Goal: Task Accomplishment & Management: Use online tool/utility

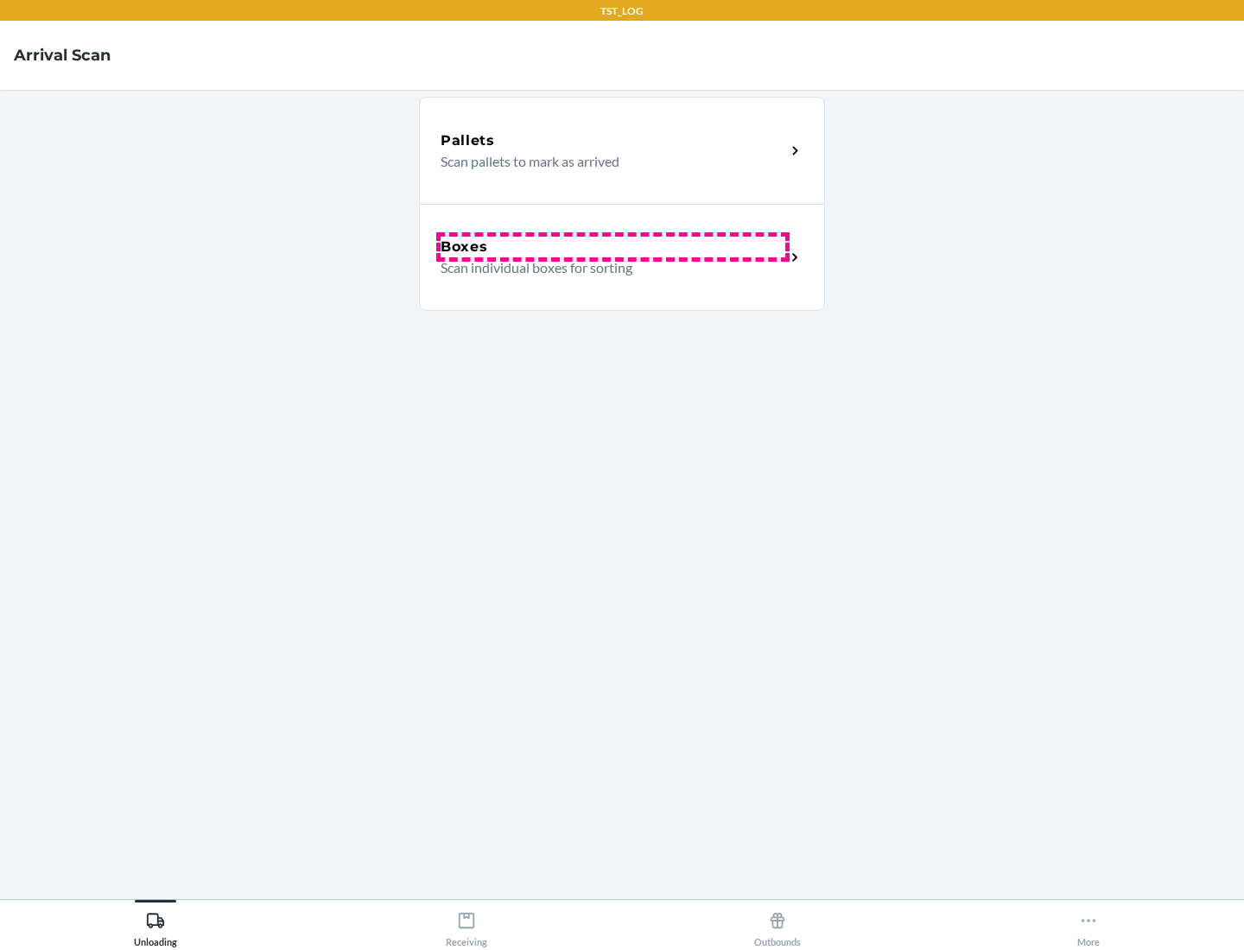
click at [613, 247] on div "Boxes" at bounding box center [613, 247] width 345 height 21
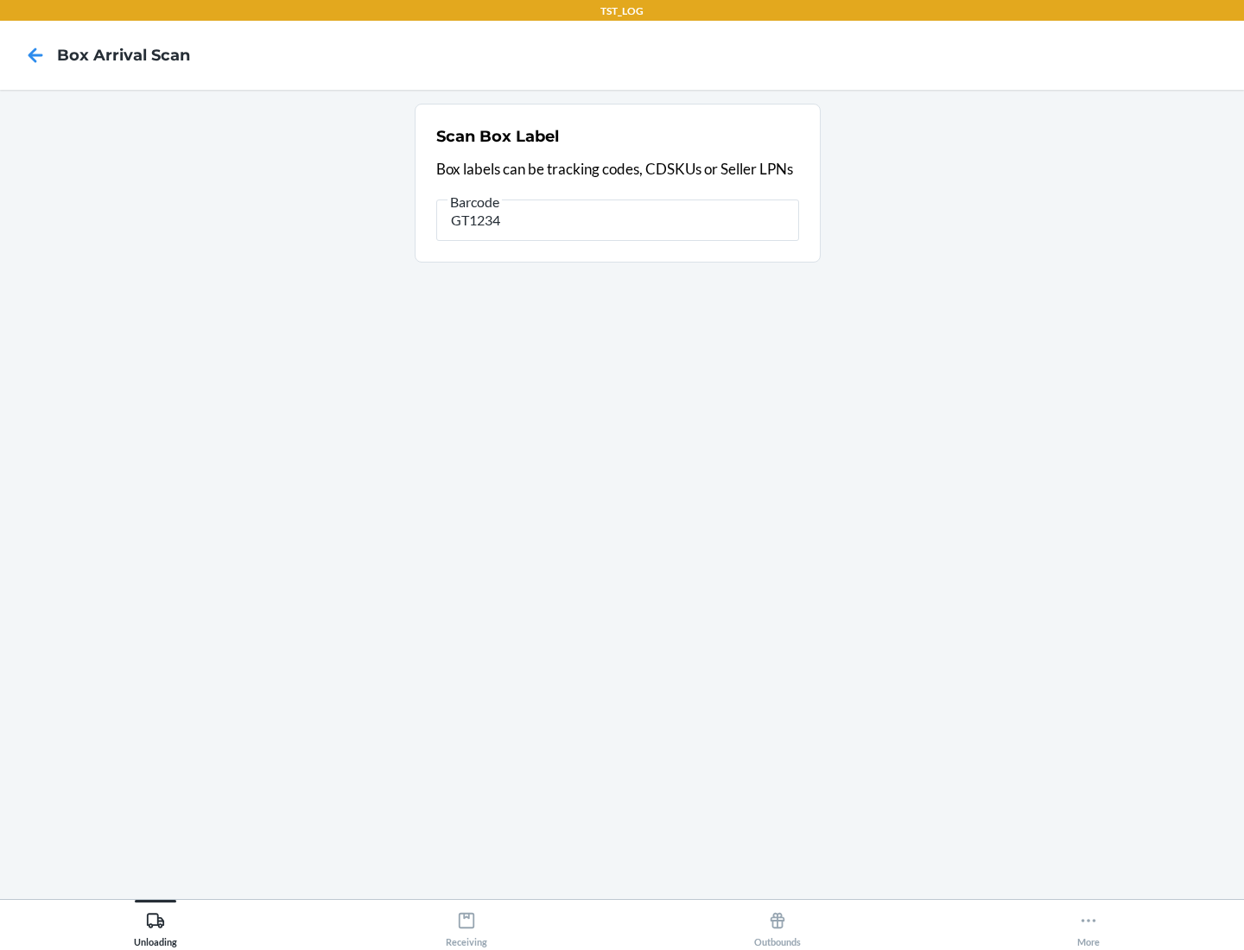
type input "GT1234"
